Goal: Register for event/course

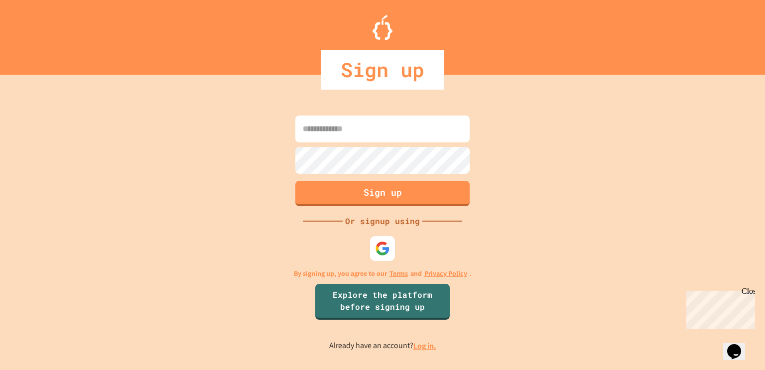
click at [428, 117] on input at bounding box center [382, 129] width 174 height 27
type input "**********"
click at [96, 185] on div "**********" at bounding box center [382, 232] width 765 height 275
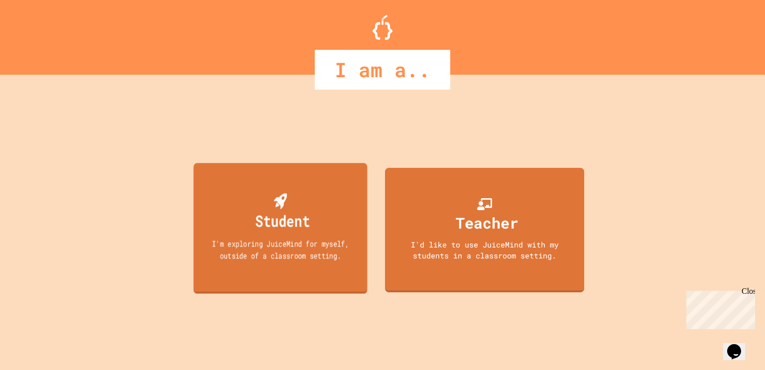
click at [290, 265] on div "Student I'm exploring JuiceMind for myself, outside of a classroom setting." at bounding box center [281, 228] width 174 height 131
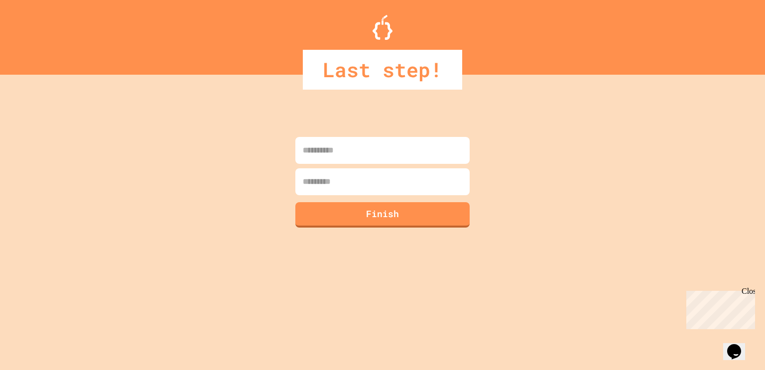
click at [354, 151] on input at bounding box center [382, 150] width 174 height 27
type input "*"
type input "***"
click at [446, 188] on input at bounding box center [382, 181] width 174 height 27
type input "**"
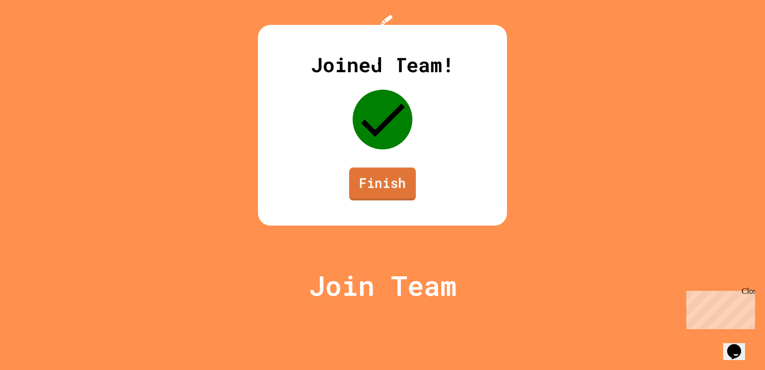
click at [371, 200] on link "Finish" at bounding box center [382, 183] width 67 height 33
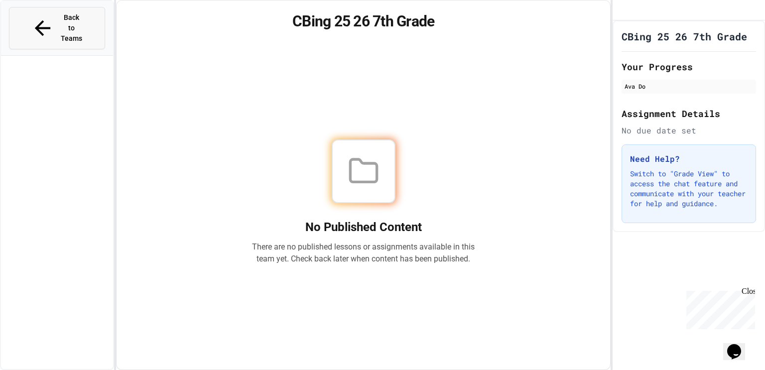
click at [84, 13] on span "Back to Teams" at bounding box center [71, 27] width 23 height 31
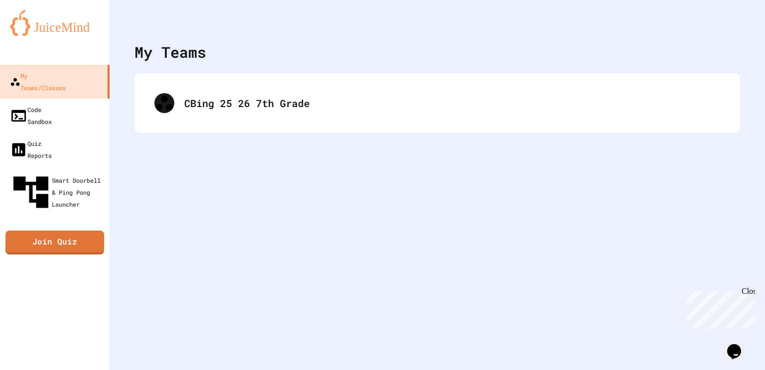
click at [86, 13] on img at bounding box center [55, 23] width 90 height 26
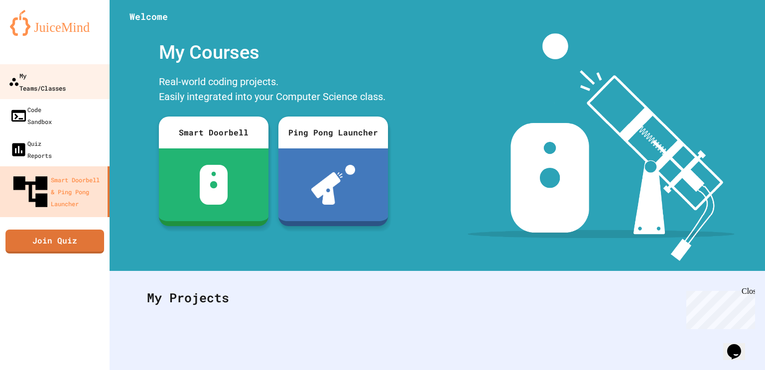
click at [52, 79] on div "My Teams/Classes" at bounding box center [36, 81] width 57 height 24
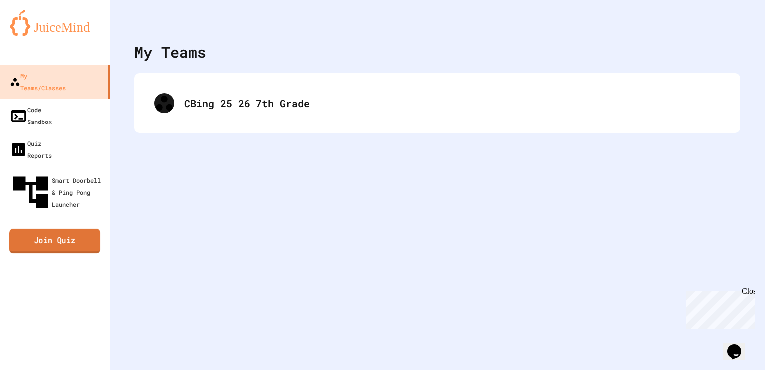
click at [79, 229] on link "Join Quiz" at bounding box center [54, 241] width 91 height 25
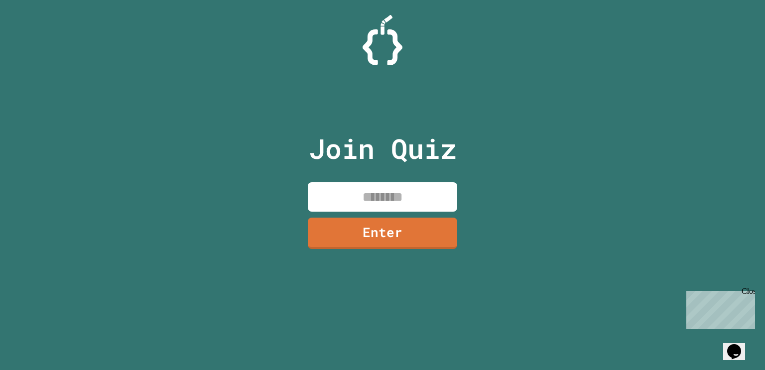
click at [384, 192] on input at bounding box center [382, 196] width 149 height 29
type input "********"
click at [417, 249] on div "Join Quiz ******** Enter" at bounding box center [383, 185] width 168 height 320
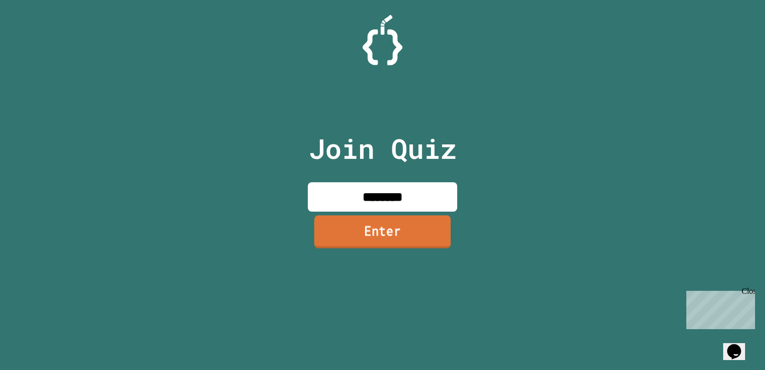
click at [417, 232] on link "Enter" at bounding box center [382, 231] width 136 height 33
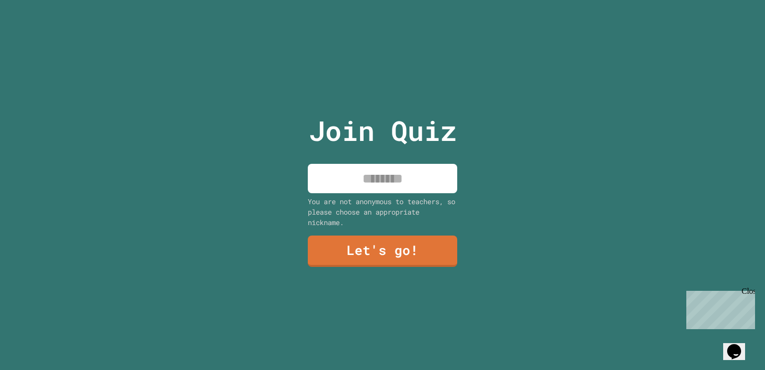
click at [407, 173] on input at bounding box center [382, 178] width 149 height 29
type input "***"
click at [381, 261] on link "Let's go!" at bounding box center [382, 251] width 151 height 32
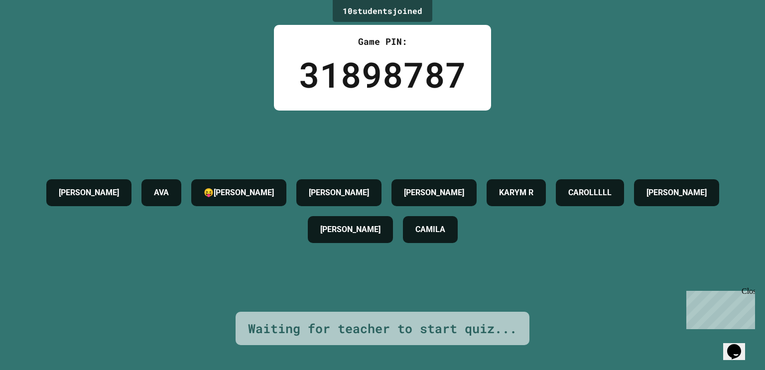
click at [396, 174] on div "[PERSON_NAME][PERSON_NAME] R [PERSON_NAME] [PERSON_NAME]" at bounding box center [382, 211] width 715 height 74
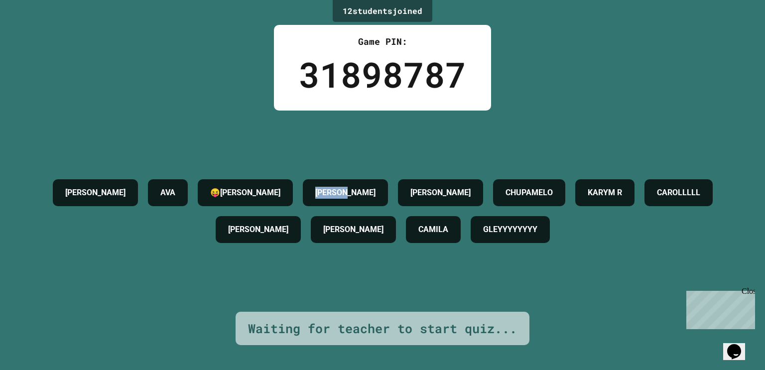
click at [389, 163] on div at bounding box center [389, 163] width 0 height 0
click at [362, 139] on div "[PERSON_NAME] [PERSON_NAME] R [PERSON_NAME] [PERSON_NAME]" at bounding box center [382, 211] width 715 height 201
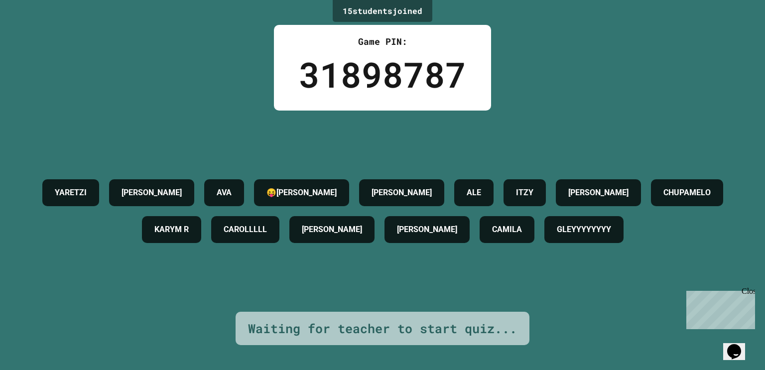
drag, startPoint x: 338, startPoint y: 263, endPoint x: 338, endPoint y: 269, distance: 5.5
click at [544, 243] on div "GLEYYYYYYYY" at bounding box center [583, 229] width 79 height 27
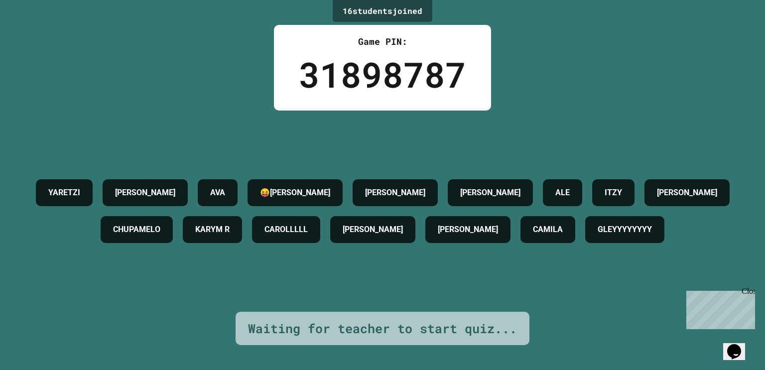
click at [520, 243] on div "CAMILA" at bounding box center [547, 229] width 55 height 27
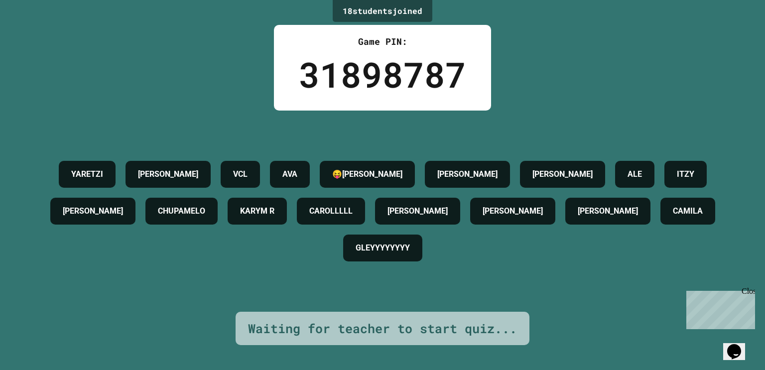
click at [565, 225] on div "[PERSON_NAME]" at bounding box center [607, 211] width 85 height 27
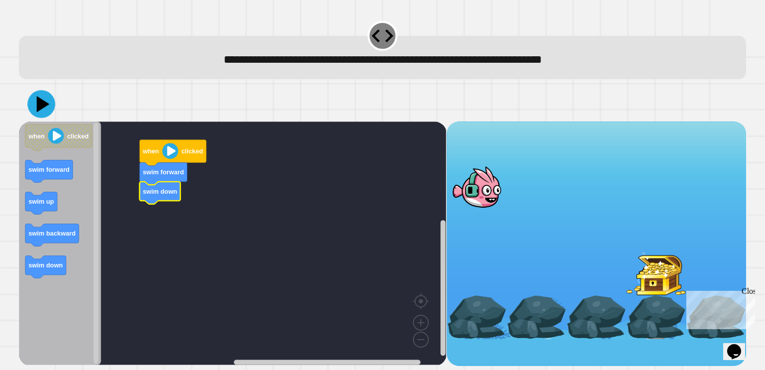
click at [51, 101] on icon at bounding box center [41, 104] width 28 height 28
click at [177, 150] on image "Blockly Workspace" at bounding box center [170, 151] width 16 height 16
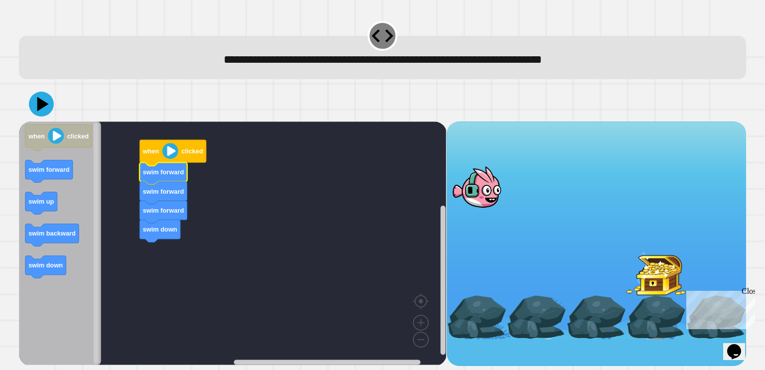
click at [170, 148] on image "Blockly Workspace" at bounding box center [170, 151] width 16 height 16
click at [54, 100] on button at bounding box center [41, 104] width 29 height 29
click at [174, 152] on image "Blockly Workspace" at bounding box center [170, 151] width 16 height 16
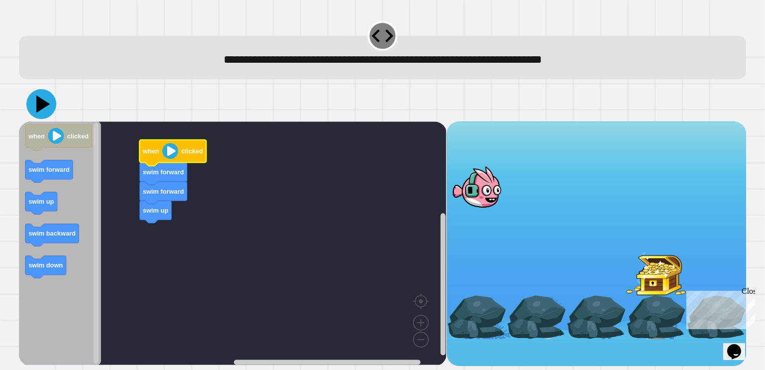
click at [42, 106] on icon at bounding box center [43, 103] width 14 height 17
click at [49, 99] on icon at bounding box center [41, 104] width 28 height 28
click at [51, 256] on icon "Blockly Workspace" at bounding box center [60, 244] width 82 height 244
click at [44, 108] on icon at bounding box center [43, 104] width 13 height 17
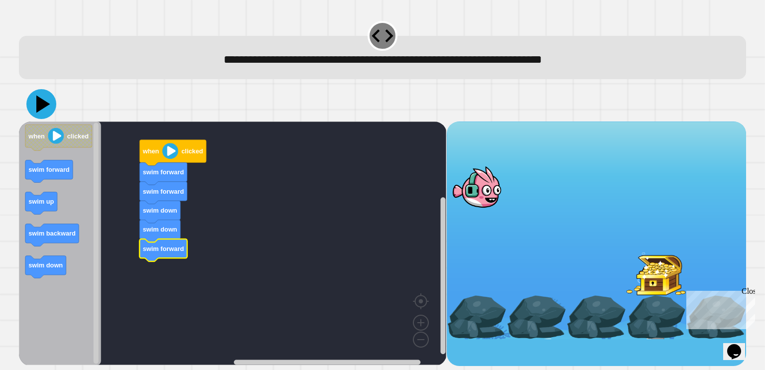
click at [35, 108] on icon at bounding box center [41, 104] width 30 height 30
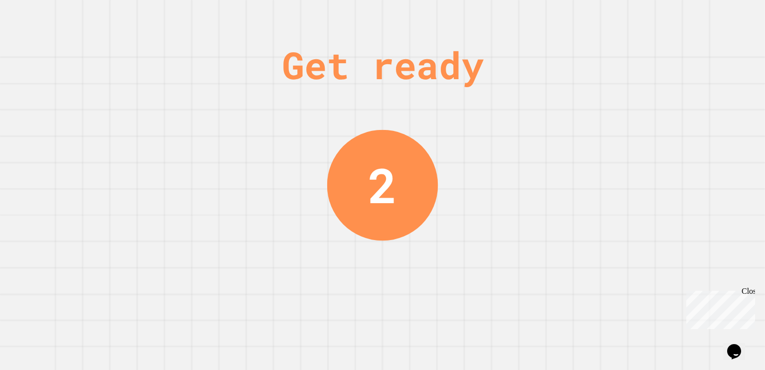
click at [35, 108] on div "Get ready 2" at bounding box center [382, 185] width 765 height 370
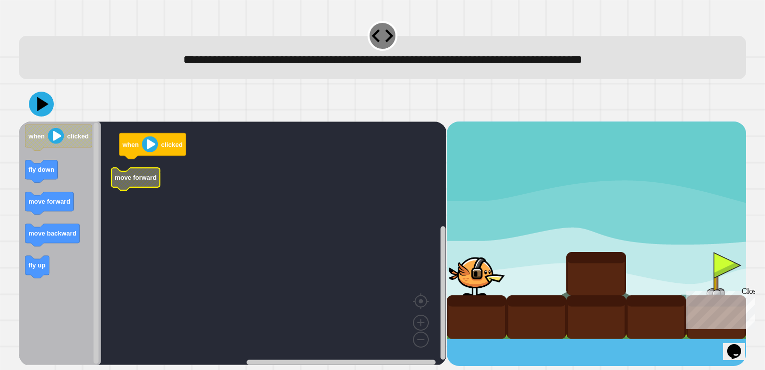
click at [32, 269] on text "fly up" at bounding box center [37, 264] width 17 height 7
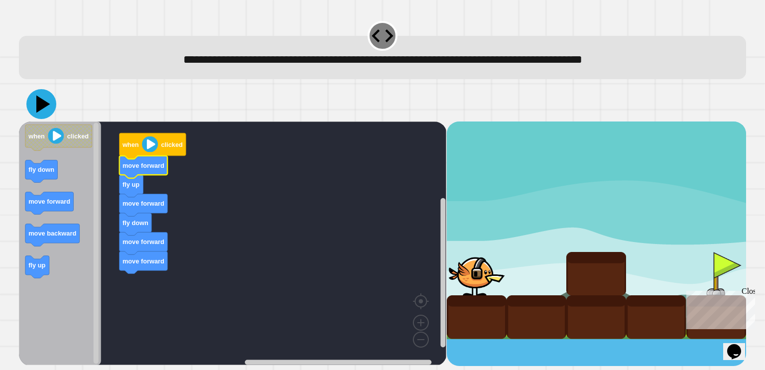
click at [40, 99] on icon at bounding box center [41, 104] width 30 height 30
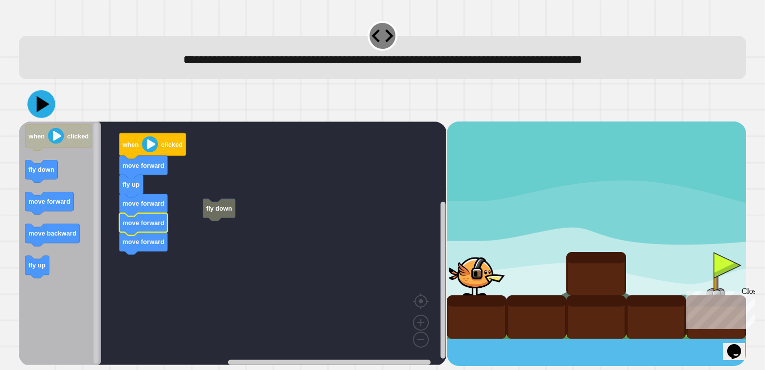
click at [43, 109] on icon at bounding box center [41, 104] width 28 height 28
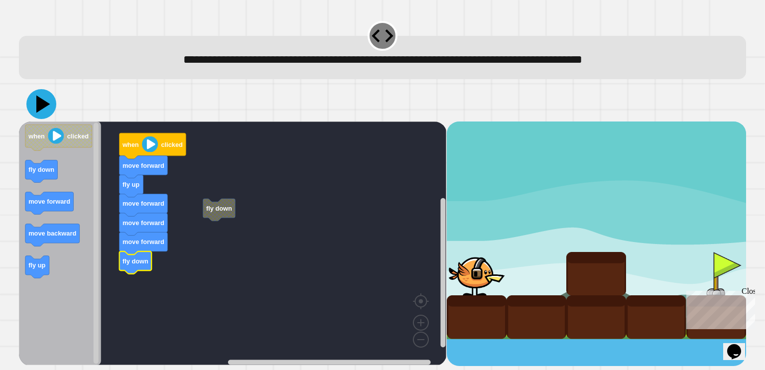
click at [42, 94] on icon at bounding box center [41, 104] width 30 height 30
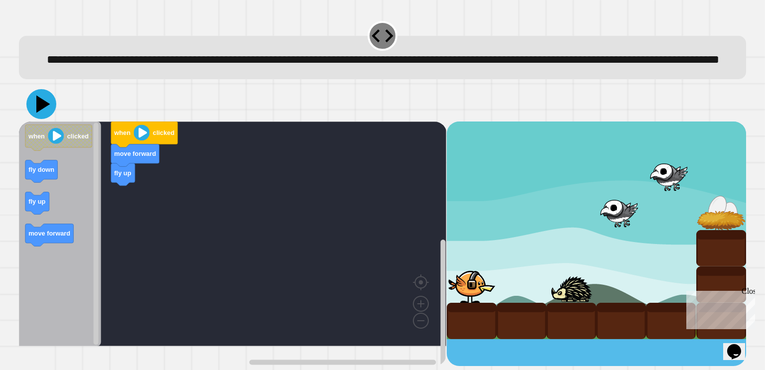
click at [44, 119] on icon at bounding box center [41, 104] width 30 height 30
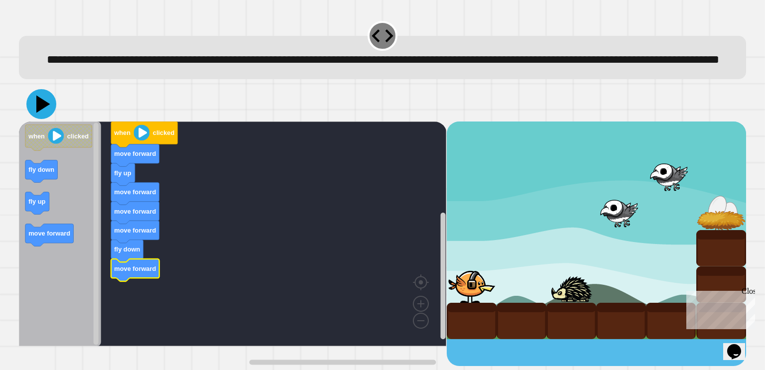
click at [50, 119] on icon at bounding box center [41, 104] width 30 height 30
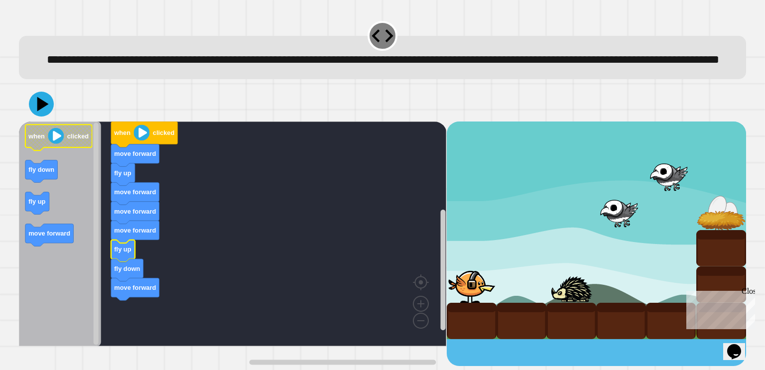
click at [57, 144] on image "Blockly Workspace" at bounding box center [56, 136] width 16 height 16
click at [35, 110] on div at bounding box center [382, 104] width 727 height 35
click at [45, 119] on icon at bounding box center [41, 104] width 29 height 29
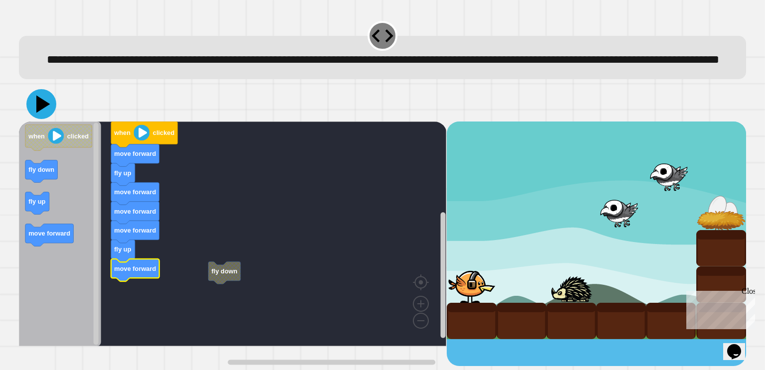
click at [39, 113] on icon at bounding box center [43, 103] width 14 height 17
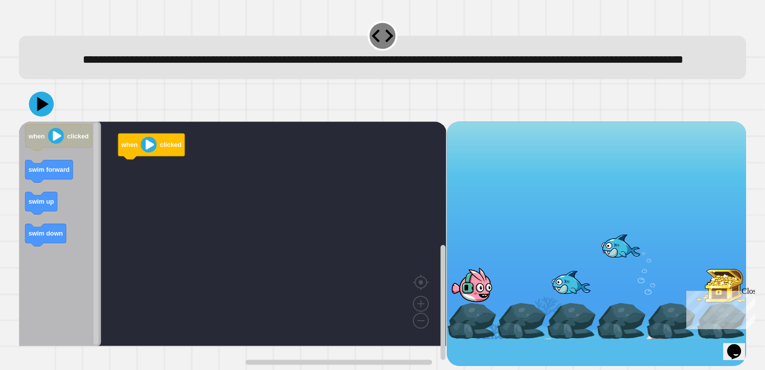
click at [748, 294] on div "Close" at bounding box center [748, 293] width 12 height 12
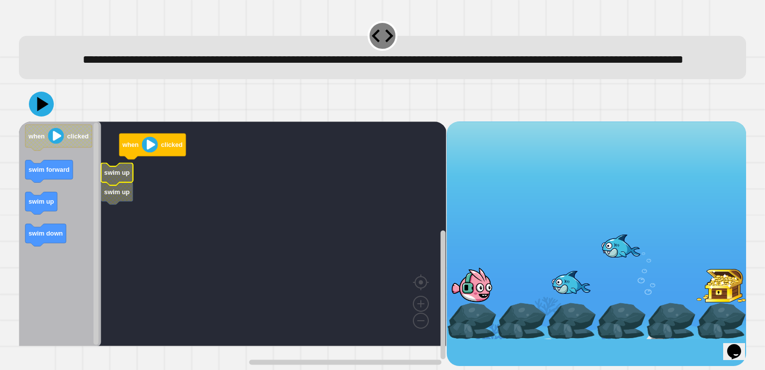
click at [137, 184] on rect "Blockly Workspace" at bounding box center [232, 234] width 427 height 225
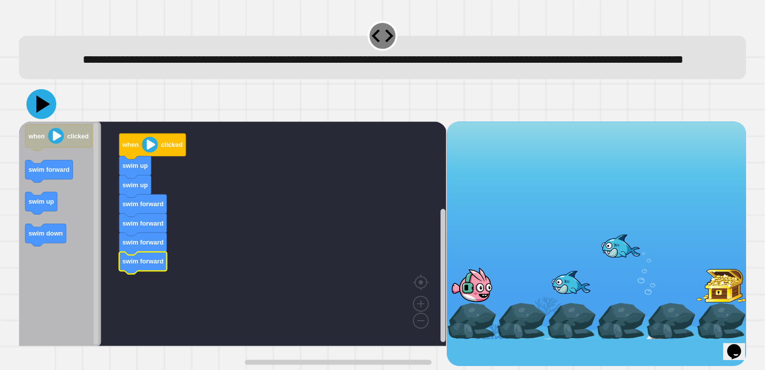
click at [35, 119] on icon at bounding box center [41, 104] width 30 height 30
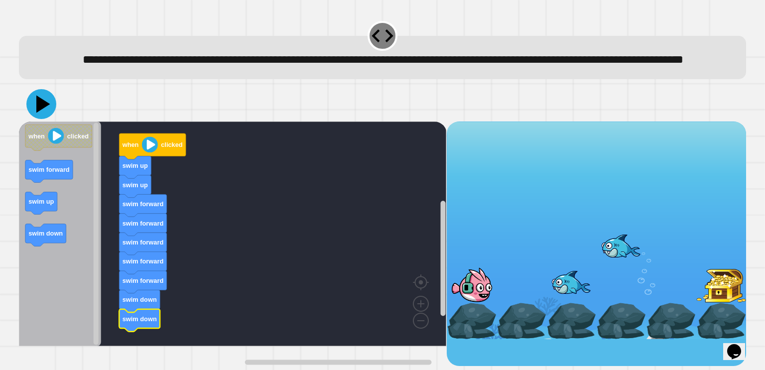
click at [43, 113] on icon at bounding box center [43, 103] width 14 height 17
